Goal: Communication & Community: Share content

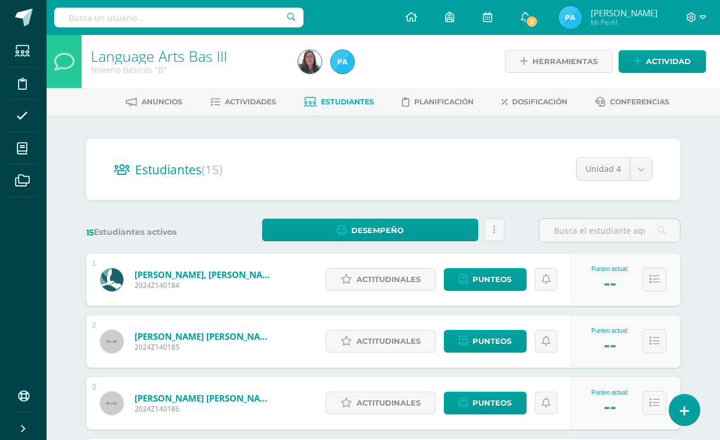
click at [383, 168] on h2 "Estudiantes (15)" at bounding box center [383, 169] width 538 height 24
click at [386, 168] on h2 "Estudiantes (15)" at bounding box center [383, 169] width 538 height 24
click at [30, 177] on span at bounding box center [22, 180] width 26 height 26
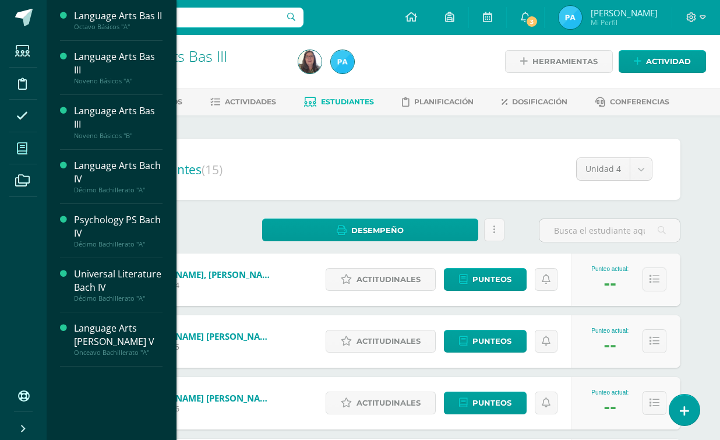
click at [26, 154] on icon at bounding box center [22, 149] width 10 height 12
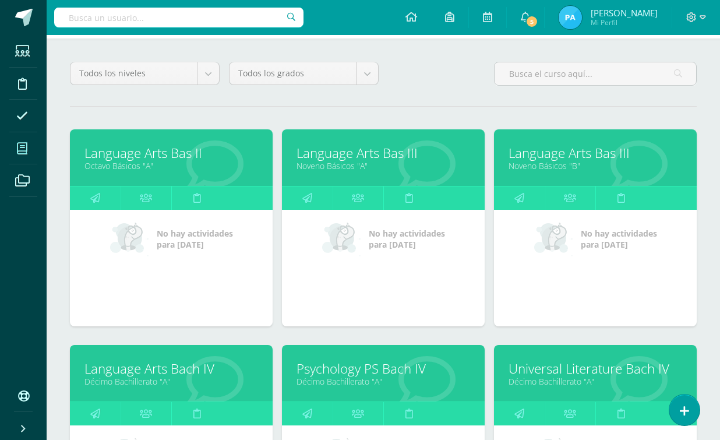
scroll to position [88, 0]
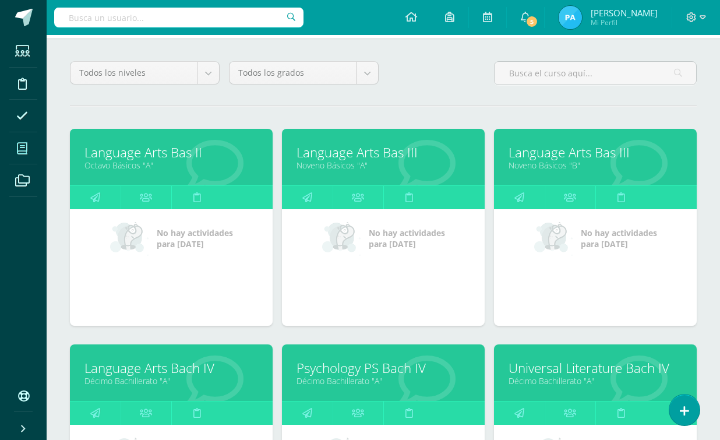
click at [373, 170] on link "Noveno Básicos "A"" at bounding box center [384, 165] width 174 height 11
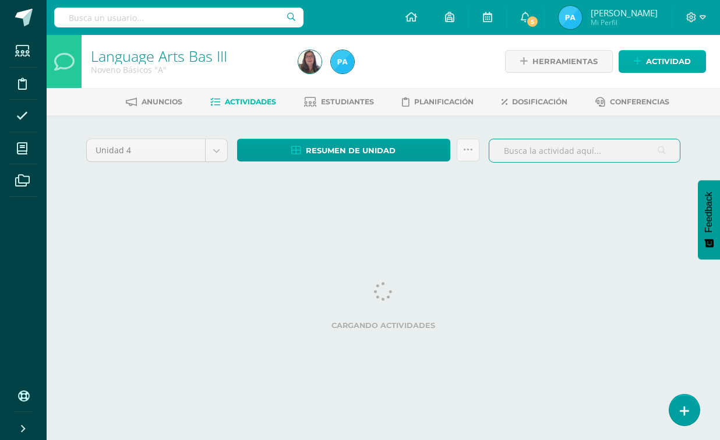
click at [656, 62] on span "Actividad" at bounding box center [668, 62] width 45 height 22
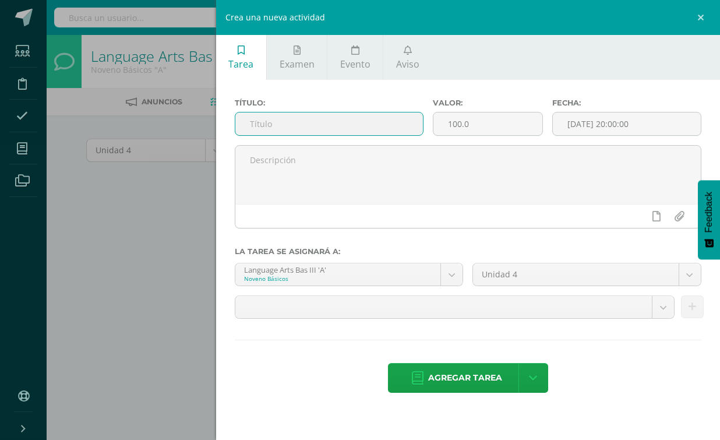
click at [318, 127] on input "text" at bounding box center [329, 123] width 188 height 23
click at [398, 61] on span "Aviso" at bounding box center [407, 64] width 23 height 13
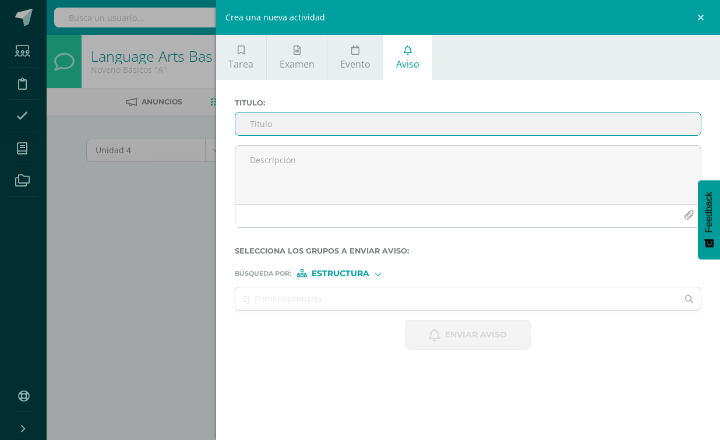
click at [364, 275] on span "Estructura" at bounding box center [341, 273] width 58 height 6
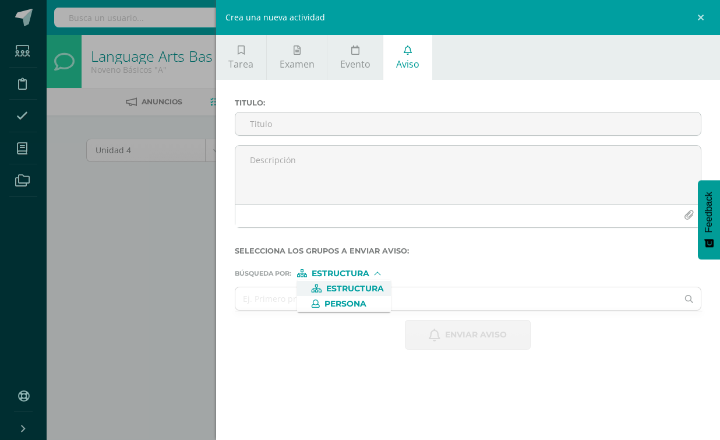
click at [504, 263] on div "Búsqueda por : Estructura Estructura Persona" at bounding box center [468, 268] width 467 height 17
click at [475, 301] on input "text" at bounding box center [456, 298] width 443 height 23
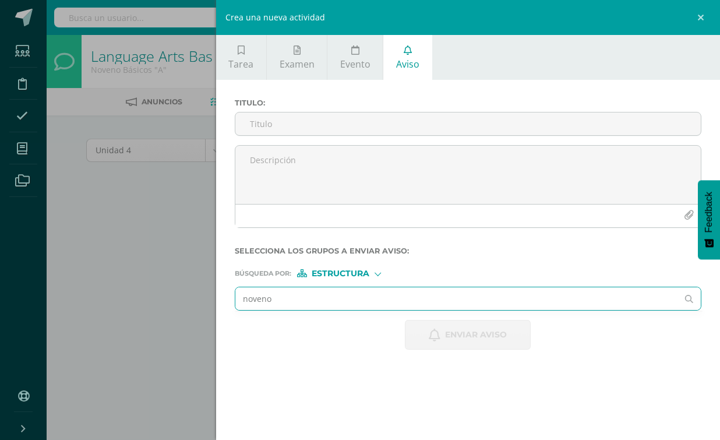
type input "noveno"
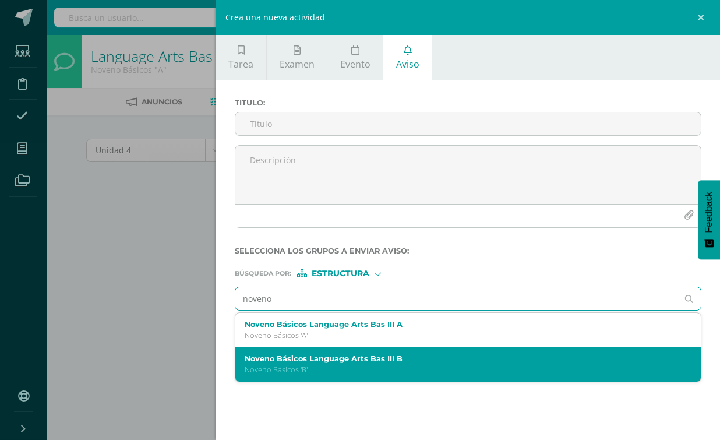
click at [469, 373] on p "Noveno Básicos 'B'" at bounding box center [458, 370] width 427 height 10
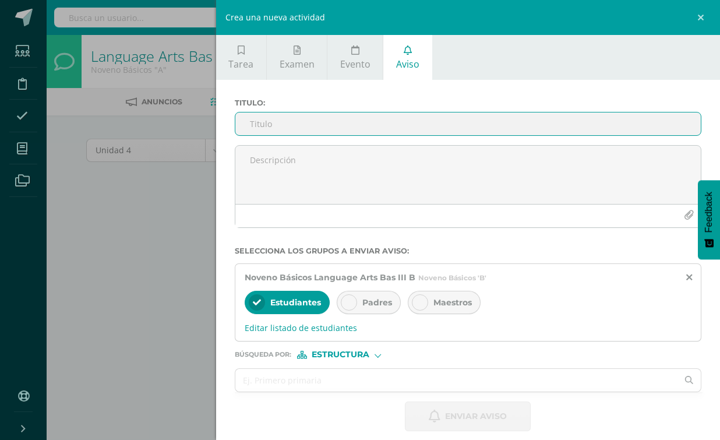
click at [321, 128] on input "Titulo :" at bounding box center [468, 123] width 466 height 23
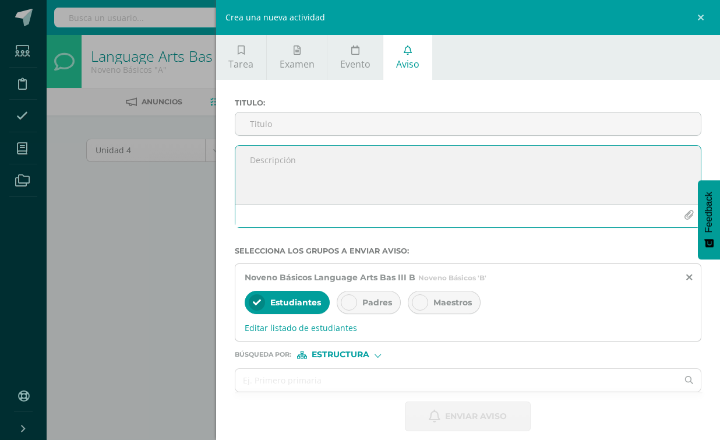
click at [295, 160] on textarea at bounding box center [468, 175] width 466 height 58
paste textarea "Statement"
type textarea "Statement"
click at [296, 160] on textarea "Statement" at bounding box center [468, 175] width 466 height 58
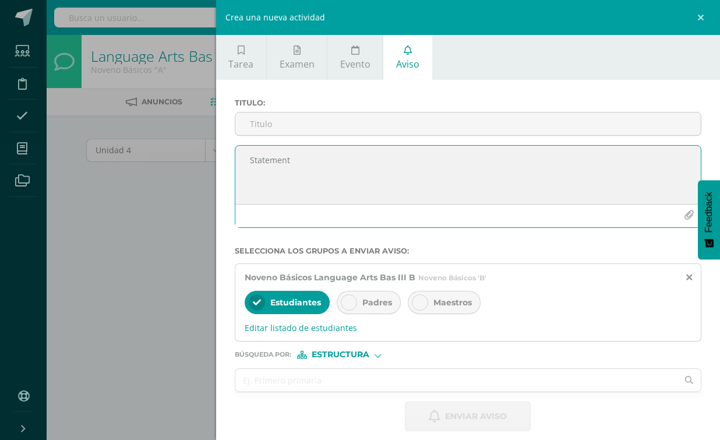
click at [296, 160] on textarea "Statement" at bounding box center [468, 175] width 466 height 58
click at [281, 154] on textarea at bounding box center [468, 175] width 466 height 58
paste textarea "Dear Students, Attached you will find the official word list for the Spelling B…"
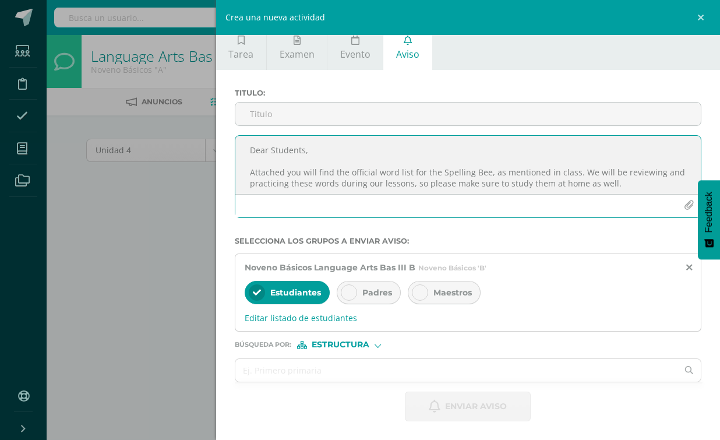
type textarea "Dear Students, Attached you will find the official word list for the Spelling B…"
click at [686, 207] on icon "button" at bounding box center [689, 205] width 10 height 10
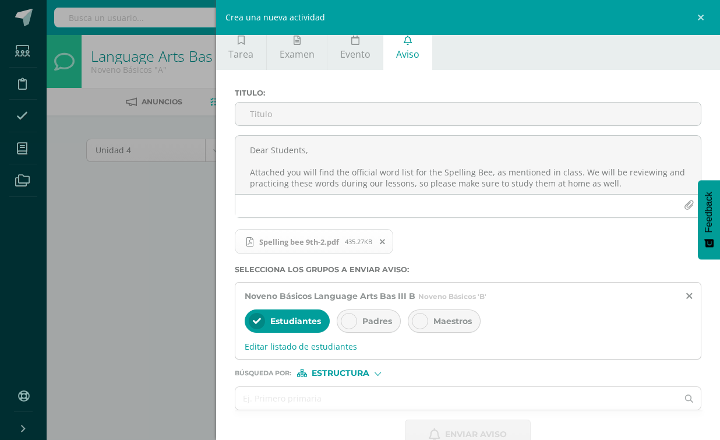
click at [644, 116] on input "Titulo :" at bounding box center [468, 114] width 466 height 23
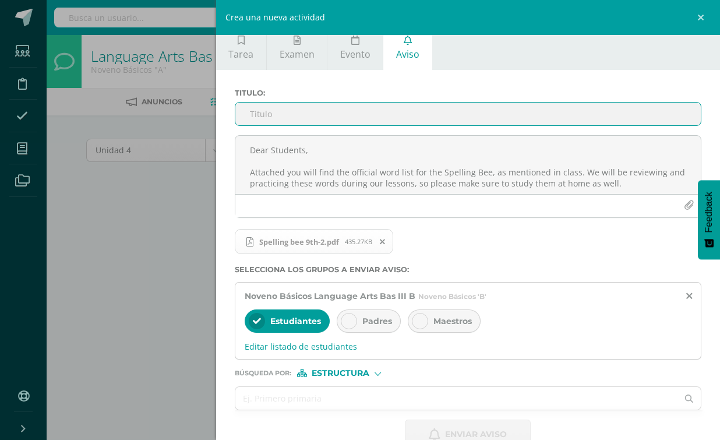
paste input "Spelling Bee – Official Word List"
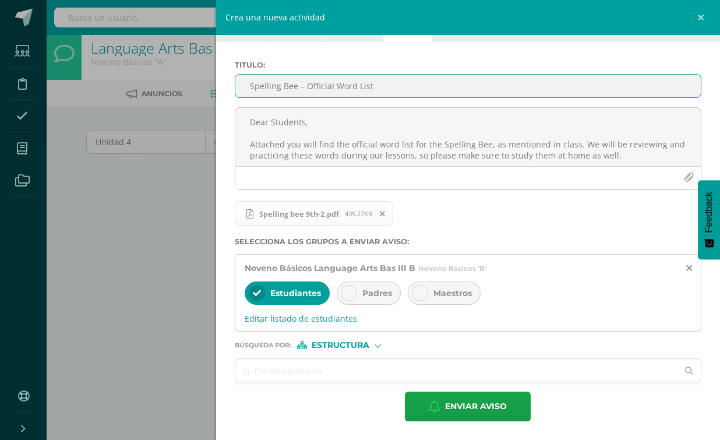
scroll to position [24, 0]
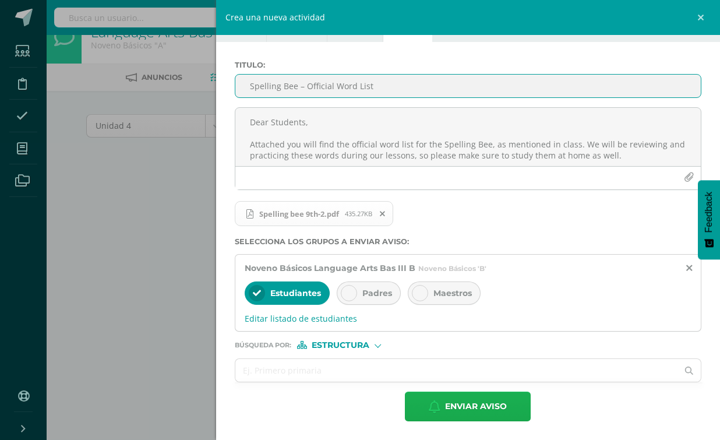
type input "Spelling Bee – Official Word List"
click at [491, 411] on span "Enviar aviso" at bounding box center [476, 406] width 62 height 29
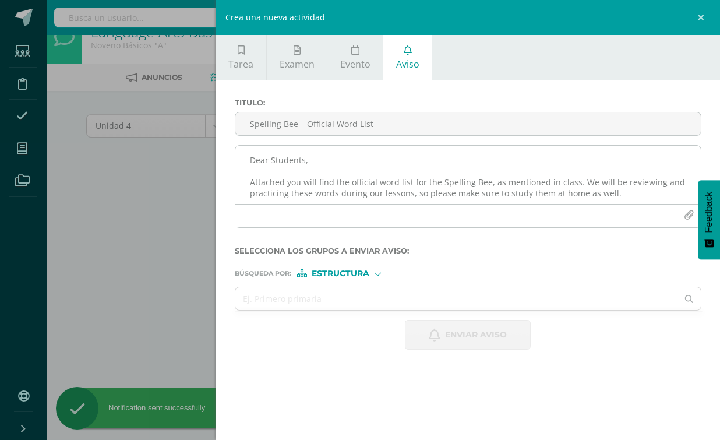
scroll to position [0, 0]
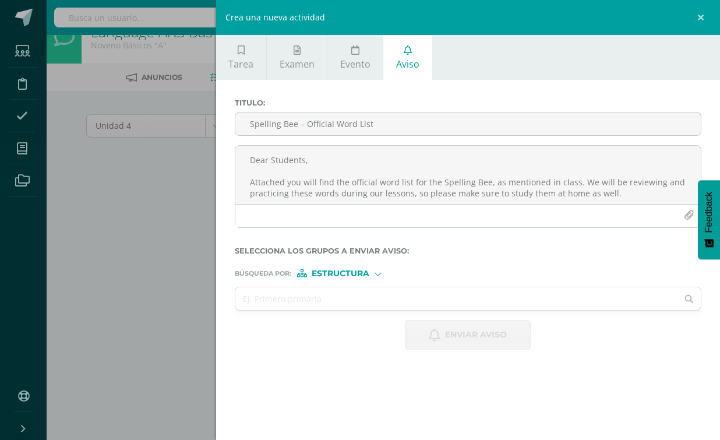
click at [184, 169] on div "Crea una nueva actividad Tarea Examen Evento Aviso Título: Valor: 100.0 Fecha: …" at bounding box center [360, 220] width 720 height 440
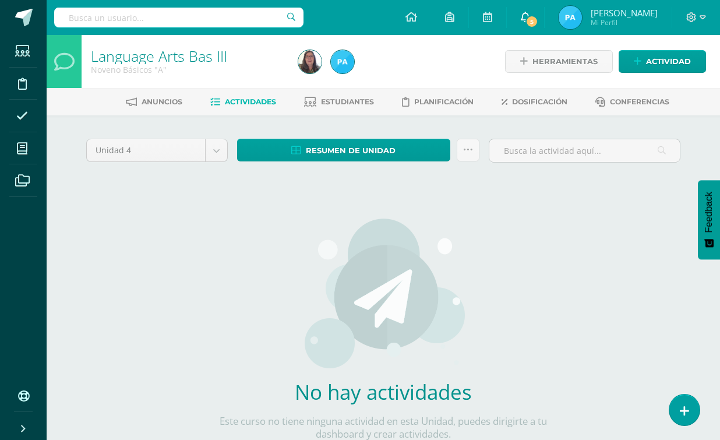
click at [538, 22] on span "5" at bounding box center [532, 21] width 13 height 13
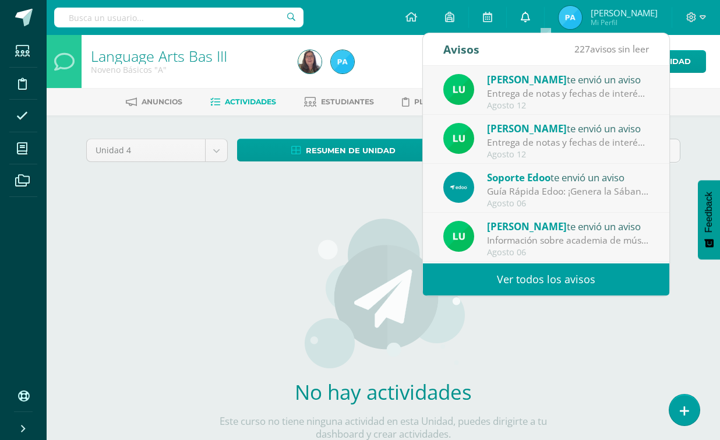
click at [544, 26] on link "0" at bounding box center [525, 17] width 37 height 35
click at [263, 330] on div "No hay actividades Este curso no tiene ninguna actividad en esta Unidad, puedes…" at bounding box center [384, 336] width 344 height 284
